Goal: Task Accomplishment & Management: Manage account settings

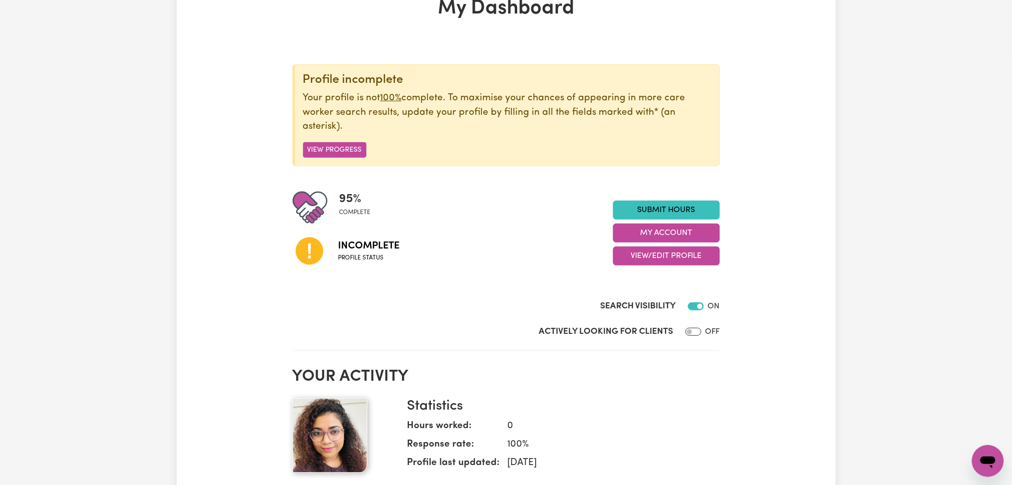
scroll to position [133, 0]
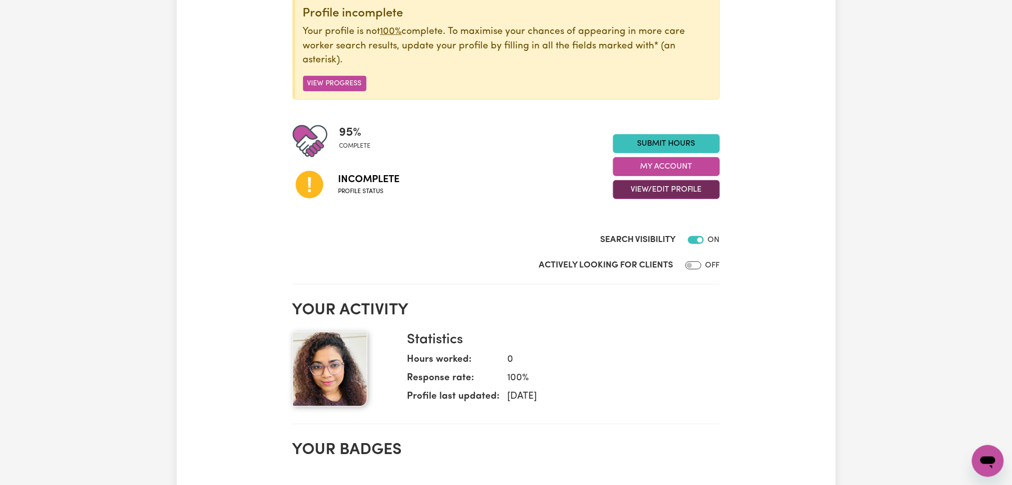
click at [634, 193] on button "View/Edit Profile" at bounding box center [666, 189] width 107 height 19
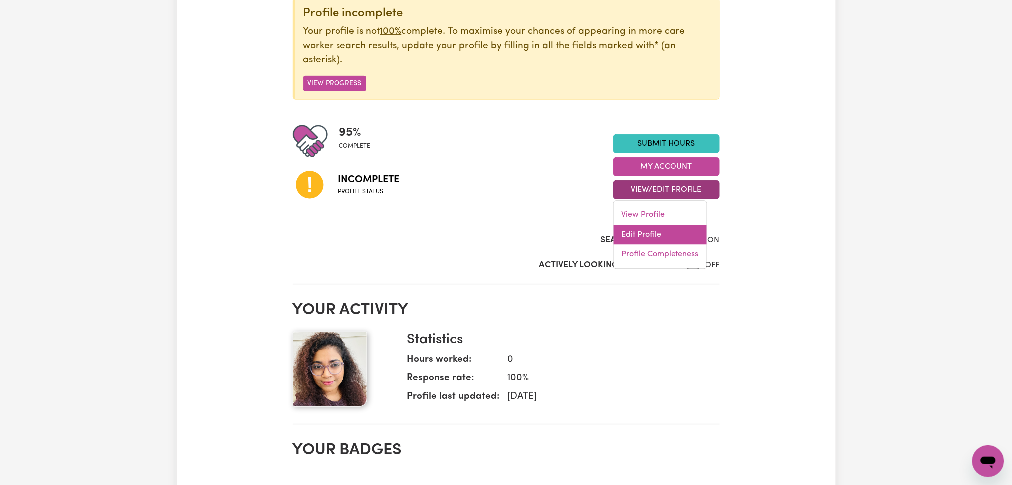
click at [636, 233] on link "Edit Profile" at bounding box center [660, 235] width 93 height 20
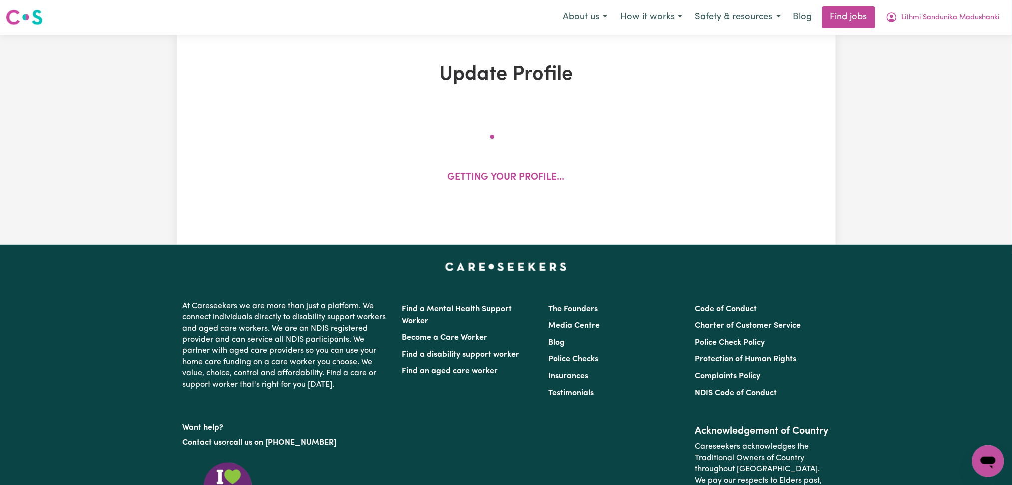
select select "[DEMOGRAPHIC_DATA]"
select select "[DEMOGRAPHIC_DATA] Work Visa"
select select "Studying a healthcare related degree or qualification"
select select "50"
select select "80"
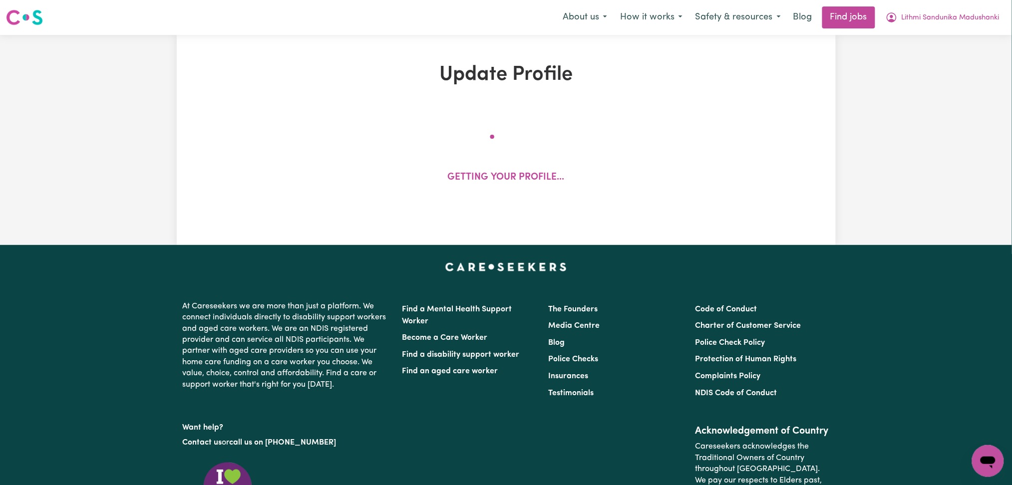
select select "90"
select select "100"
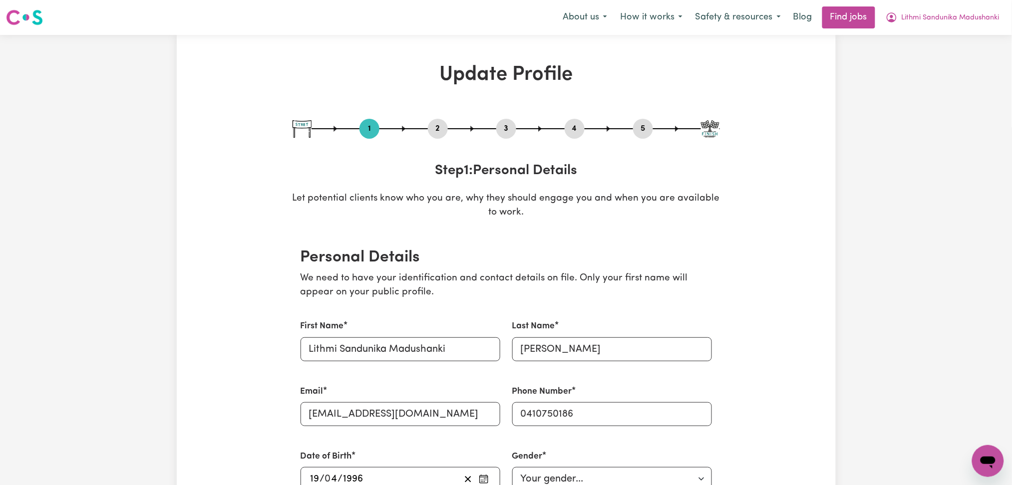
click at [444, 135] on button "2" at bounding box center [438, 128] width 20 height 13
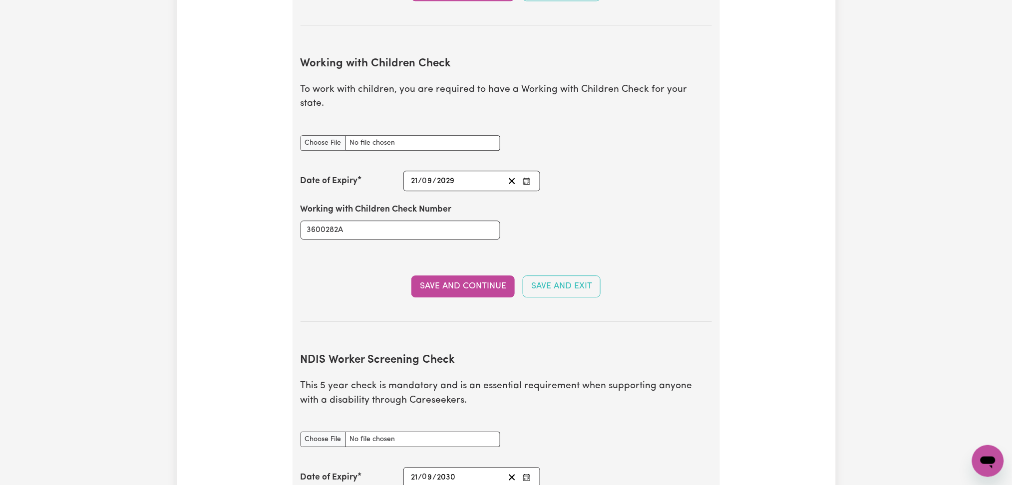
scroll to position [1264, 0]
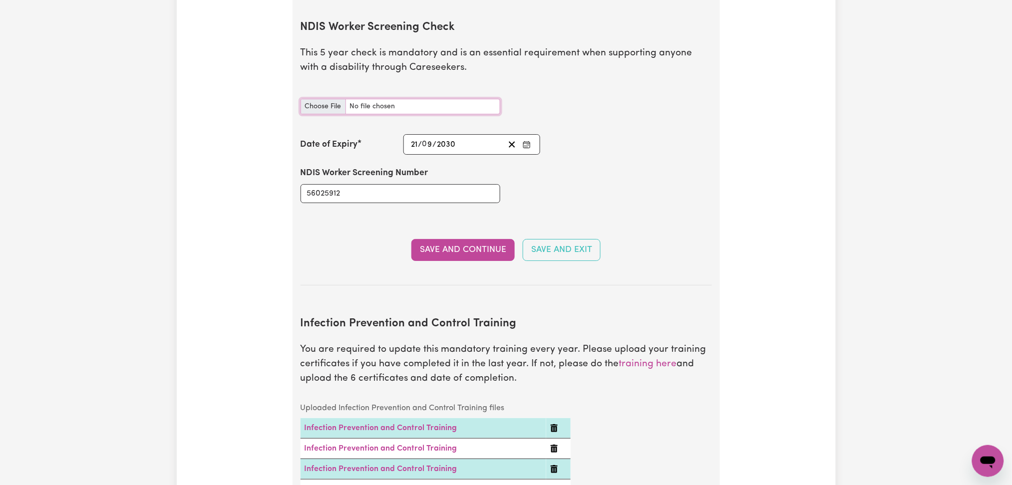
click at [329, 99] on input "NDIS Worker Screening Check document" at bounding box center [401, 106] width 200 height 15
type input "C:\fakepath\Lithmi Sandunika [PERSON_NAME] NDIS 56025912.png"
click at [442, 239] on button "Save and Continue" at bounding box center [462, 250] width 103 height 22
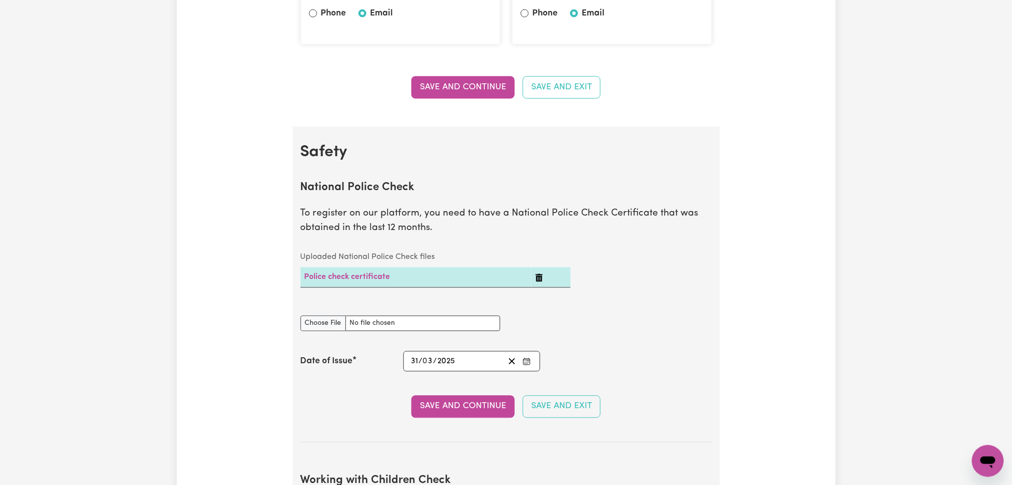
scroll to position [0, 0]
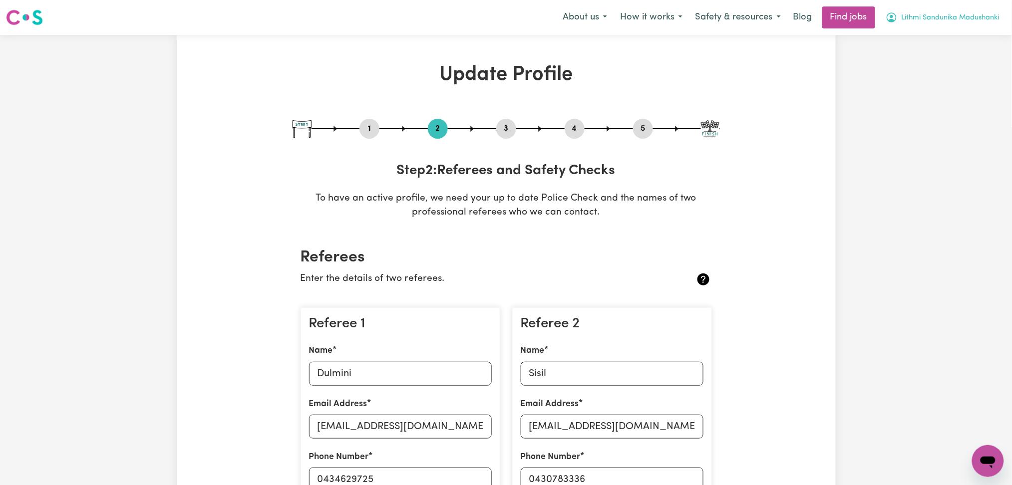
drag, startPoint x: 963, startPoint y: 12, endPoint x: 961, endPoint y: 24, distance: 12.1
click at [963, 12] on span "Lithmi Sandunika Madushanki" at bounding box center [951, 17] width 98 height 11
click at [939, 74] on link "Logout" at bounding box center [965, 76] width 79 height 19
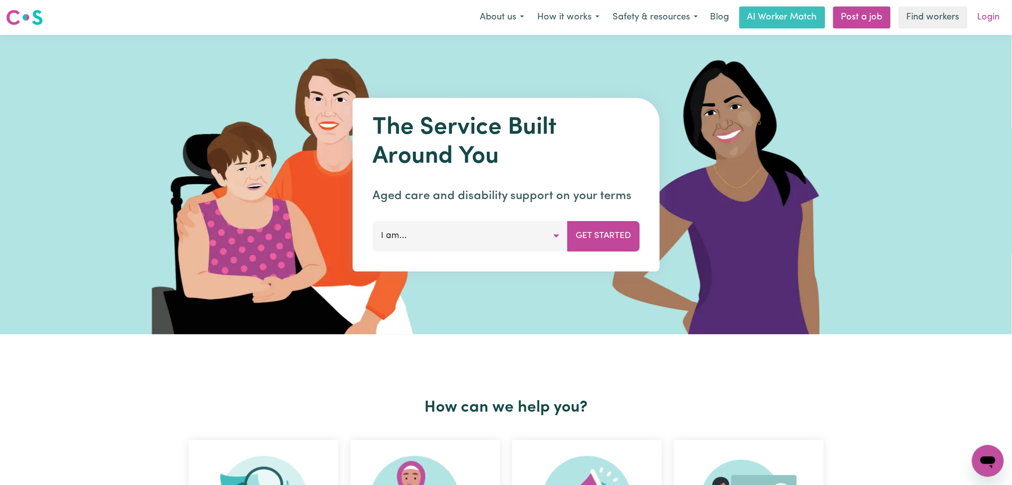
click at [983, 19] on link "Login" at bounding box center [988, 17] width 34 height 22
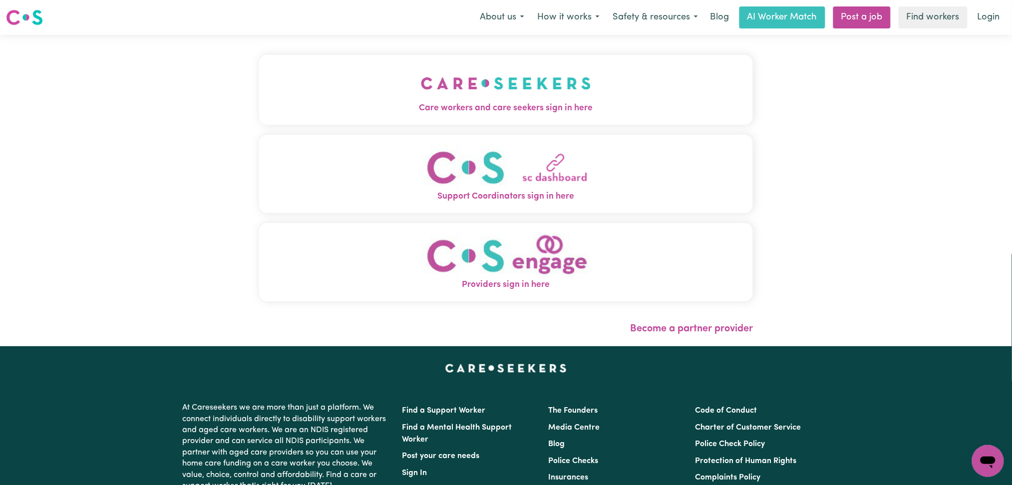
click at [309, 114] on span "Care workers and care seekers sign in here" at bounding box center [506, 108] width 494 height 13
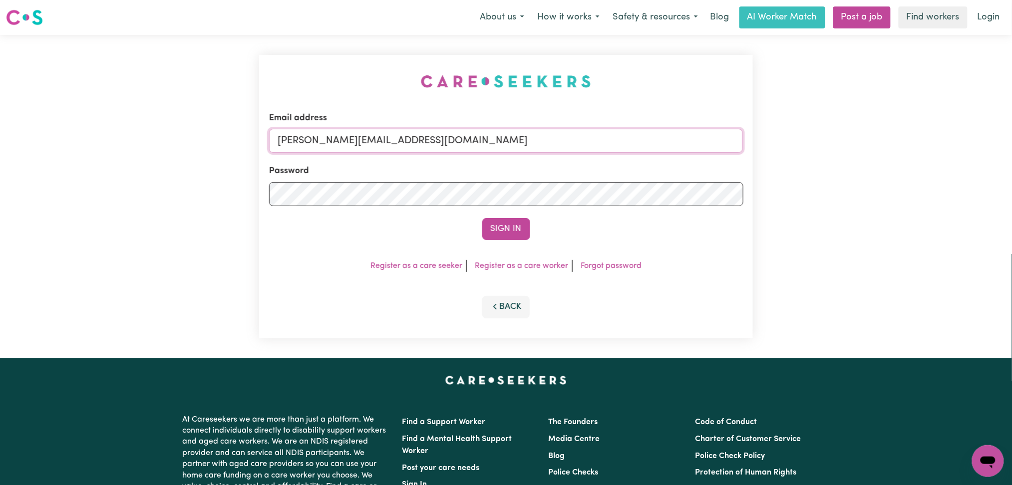
click at [328, 151] on input "[PERSON_NAME][EMAIL_ADDRESS][DOMAIN_NAME]" at bounding box center [506, 141] width 474 height 24
drag, startPoint x: 329, startPoint y: 134, endPoint x: 558, endPoint y: 178, distance: 232.8
click at [587, 149] on input "Superuser~[EMAIL_ADDRESS][DOMAIN_NAME]" at bounding box center [506, 141] width 474 height 24
type input "Superuser~[EMAIL_ADDRESS][DOMAIN_NAME]"
click at [493, 227] on button "Sign In" at bounding box center [506, 229] width 48 height 22
